Goal: Task Accomplishment & Management: Use online tool/utility

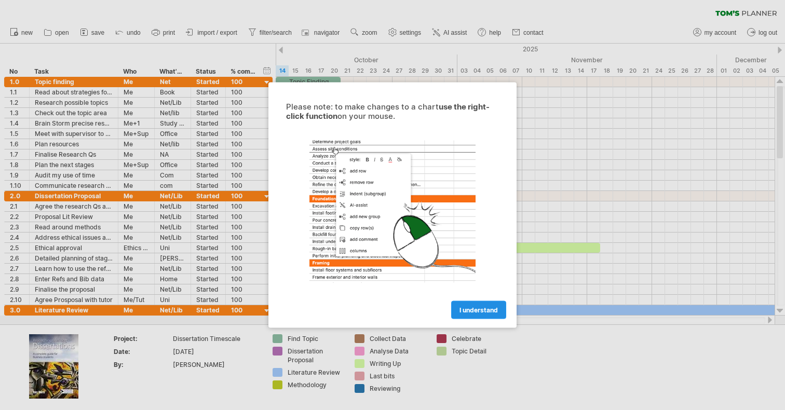
click at [461, 305] on link "I understand" at bounding box center [478, 310] width 55 height 18
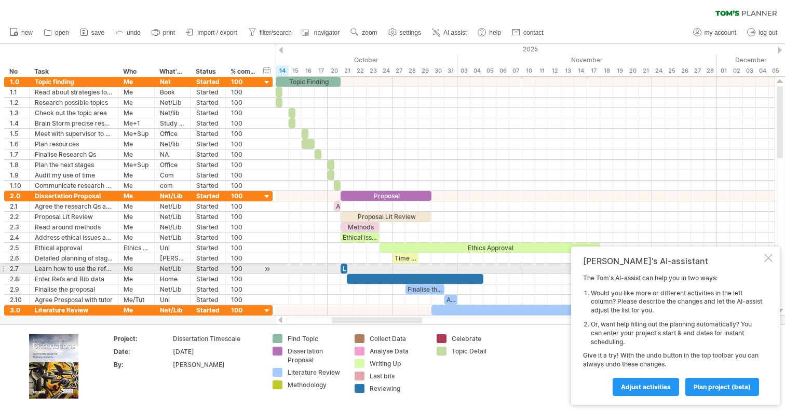
click at [767, 261] on div at bounding box center [768, 258] width 8 height 8
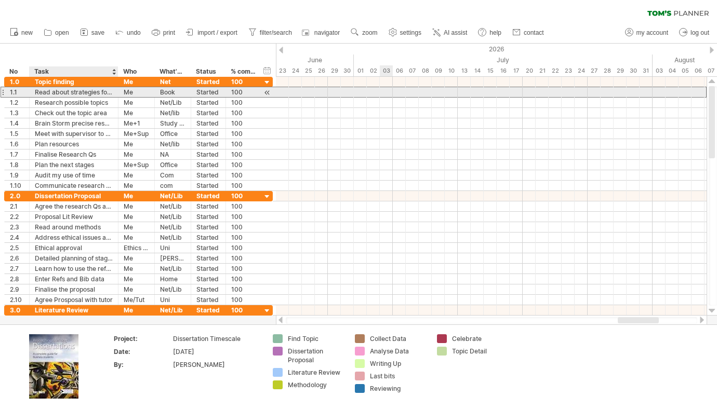
click at [55, 90] on div "Read about strategies for finding a topic" at bounding box center [74, 92] width 78 height 10
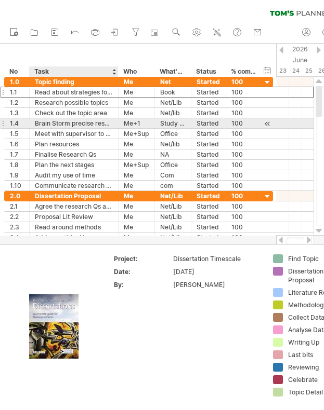
click at [64, 124] on div "Brain Storm precise research Qs" at bounding box center [74, 123] width 78 height 10
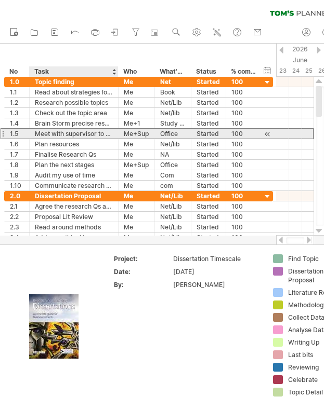
click at [76, 130] on div "Meet with supervisor to run Res Qs" at bounding box center [74, 134] width 78 height 10
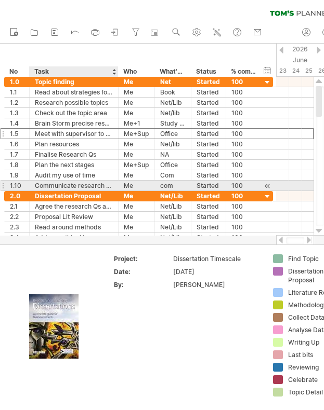
click at [69, 186] on div "Communicate research Qs" at bounding box center [74, 186] width 78 height 10
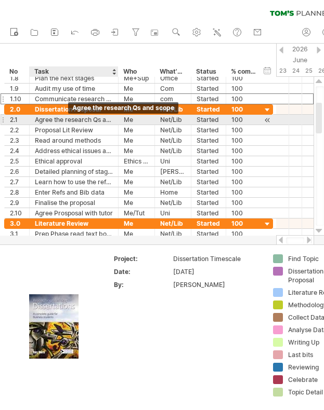
click at [66, 120] on div "Agree the research Qs and scope" at bounding box center [74, 120] width 78 height 10
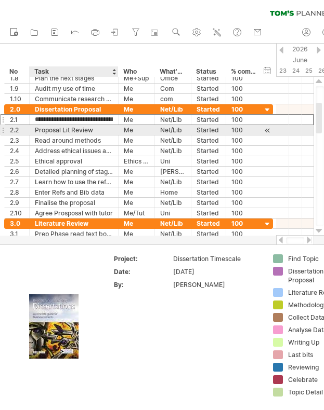
click at [87, 131] on div "Proposal Lit Review" at bounding box center [74, 130] width 78 height 10
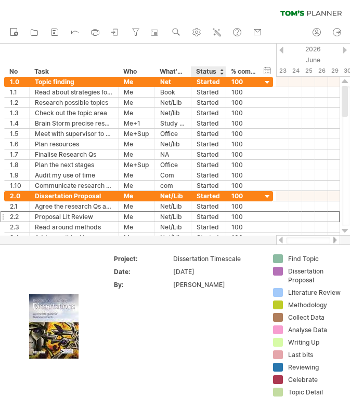
click at [222, 70] on div at bounding box center [221, 71] width 4 height 10
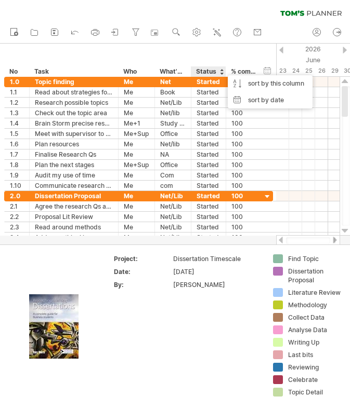
click at [223, 71] on div at bounding box center [221, 71] width 4 height 10
click at [215, 81] on div "Started" at bounding box center [208, 82] width 24 height 10
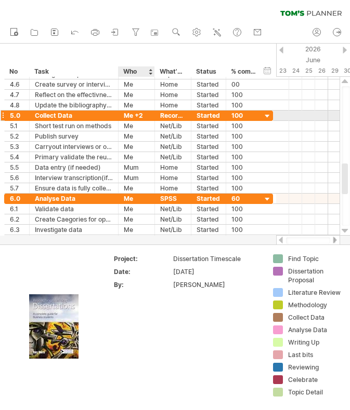
click at [140, 115] on div "Me +2" at bounding box center [136, 116] width 25 height 10
click at [141, 116] on input "*****" at bounding box center [136, 116] width 25 height 10
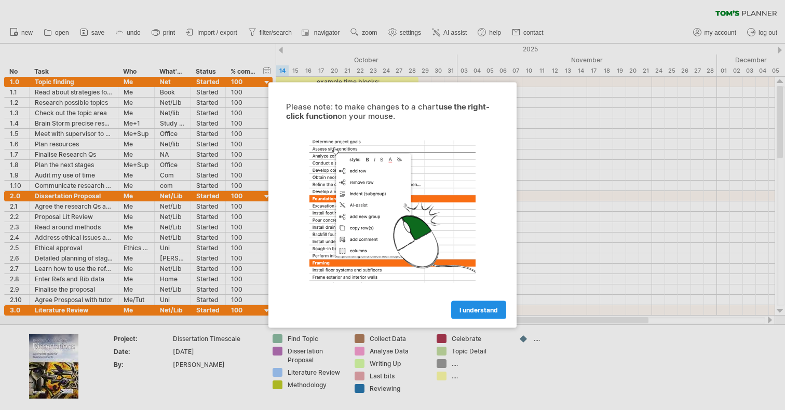
click at [476, 309] on span "I understand" at bounding box center [479, 310] width 38 height 8
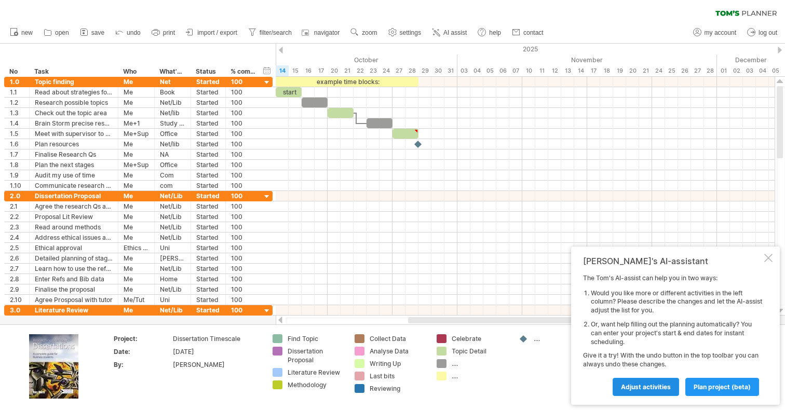
click at [673, 386] on link "Adjust activities" at bounding box center [646, 387] width 66 height 18
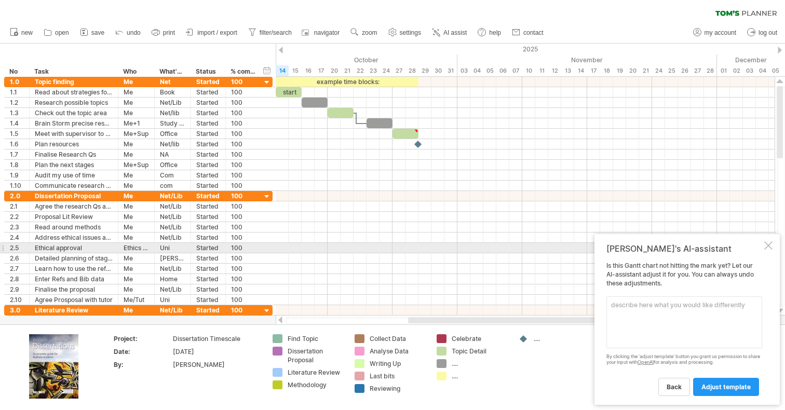
click at [767, 245] on div at bounding box center [768, 245] width 8 height 8
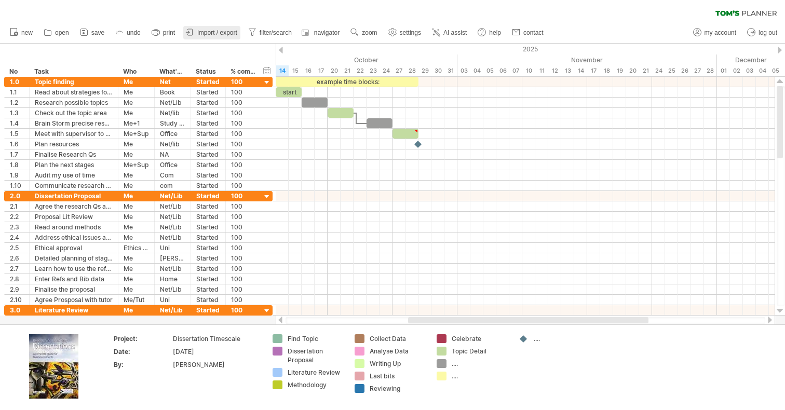
click at [210, 33] on span "import / export" at bounding box center [217, 32] width 40 height 7
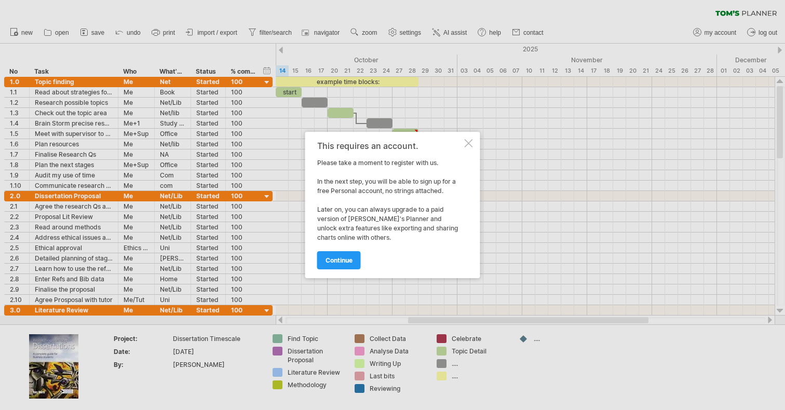
click at [470, 142] on div at bounding box center [469, 143] width 8 height 8
